Goal: Submit feedback/report problem

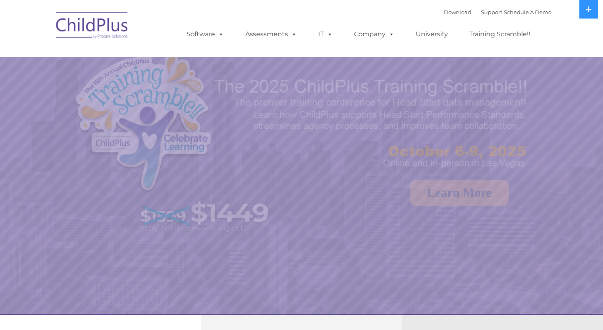
select select "MEDIUM"
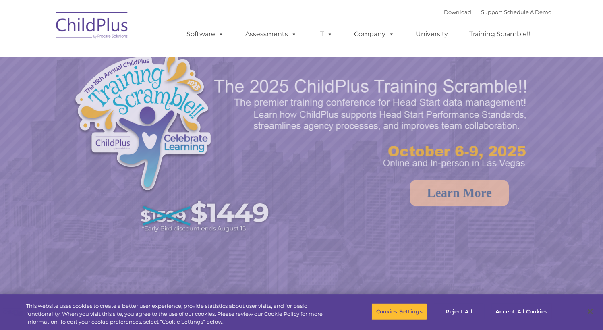
select select "MEDIUM"
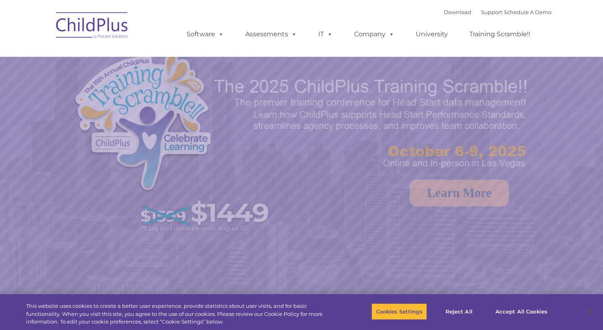
select select "MEDIUM"
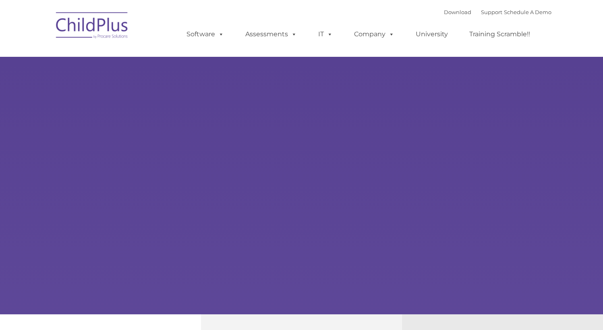
type input ""
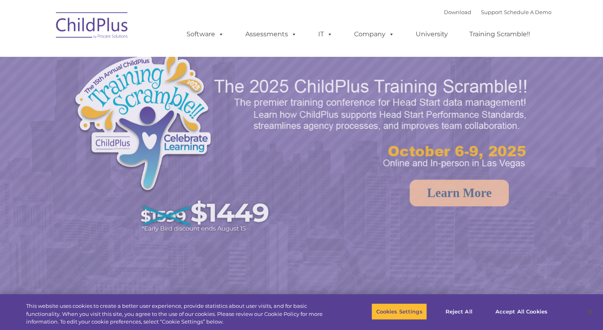
select select "MEDIUM"
